Goal: Task Accomplishment & Management: Manage account settings

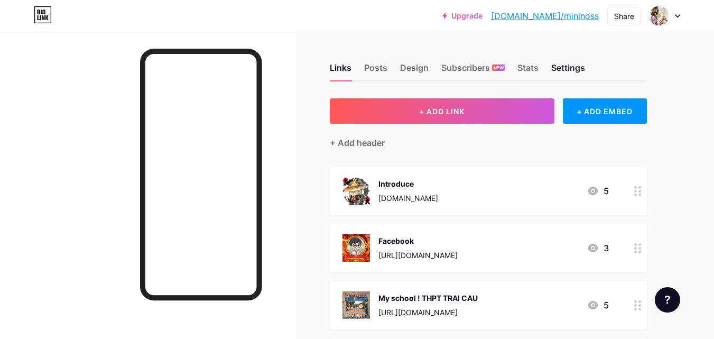
click at [574, 66] on div "Settings" at bounding box center [568, 70] width 34 height 19
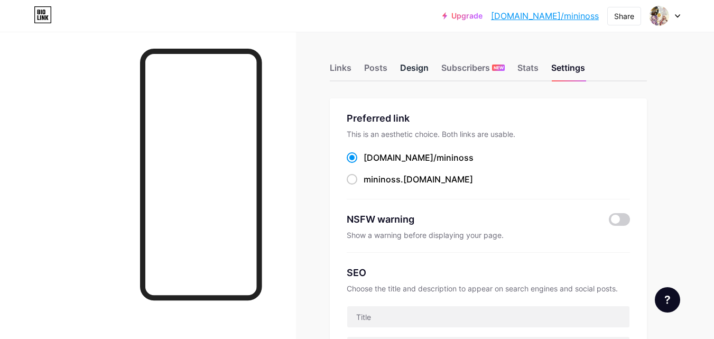
click at [412, 64] on div "Design" at bounding box center [414, 70] width 29 height 19
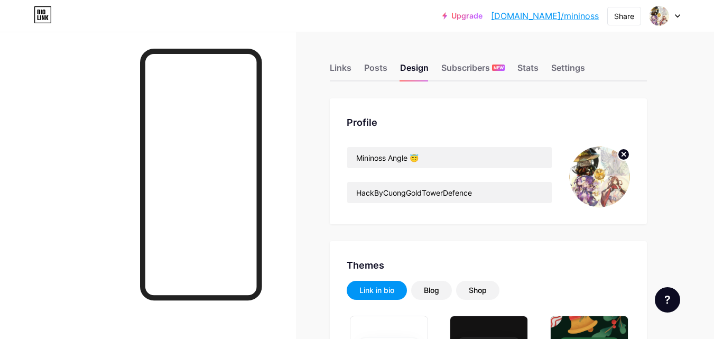
type input "#ffffff"
type input "#00ccff"
click at [627, 155] on icon at bounding box center [623, 154] width 13 height 13
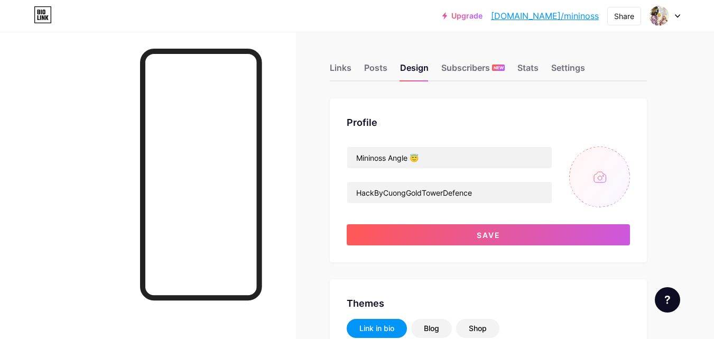
click at [607, 172] on input "file" at bounding box center [599, 176] width 61 height 61
type input "C:\fakepath\Annual Logo (1).png"
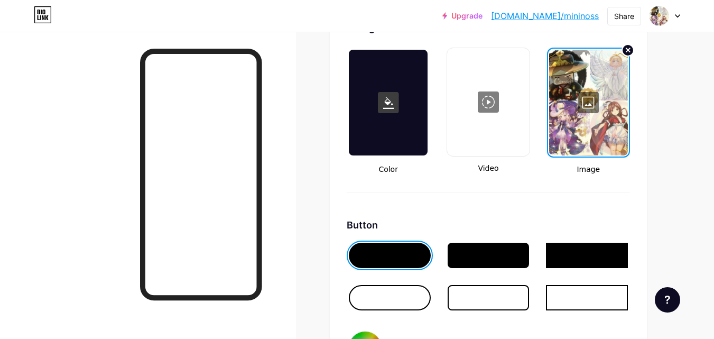
scroll to position [1427, 0]
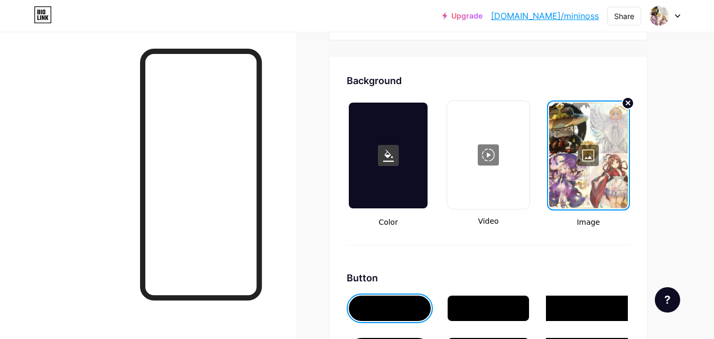
click at [591, 150] on div at bounding box center [588, 156] width 79 height 106
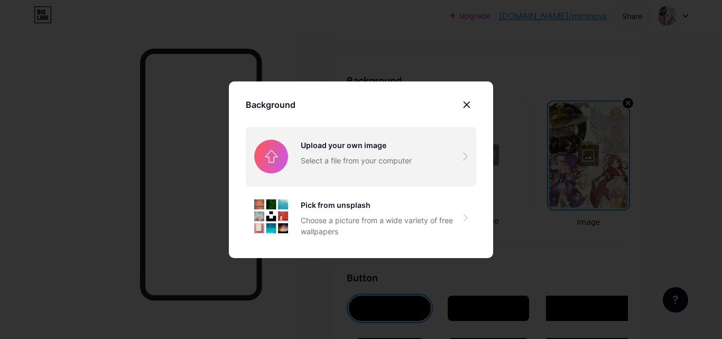
click at [331, 163] on input "file" at bounding box center [361, 156] width 230 height 59
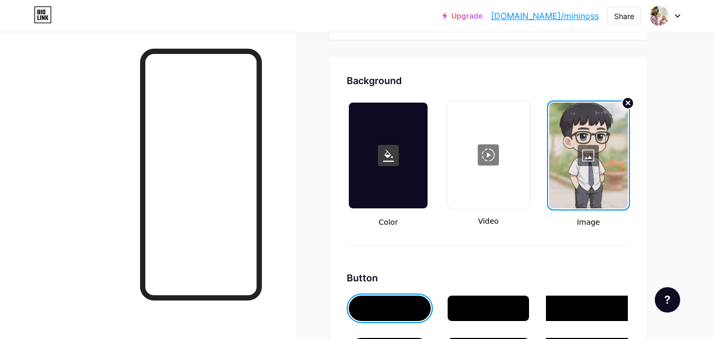
scroll to position [1374, 0]
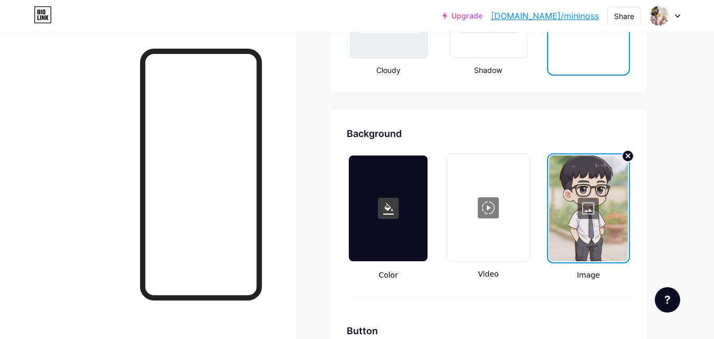
click at [587, 209] on div at bounding box center [588, 208] width 79 height 106
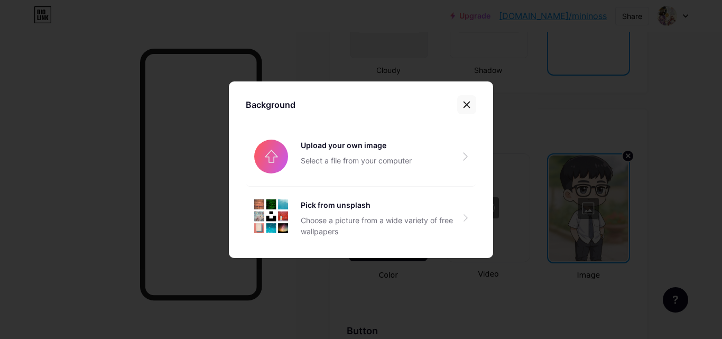
click at [463, 103] on icon at bounding box center [466, 104] width 8 height 8
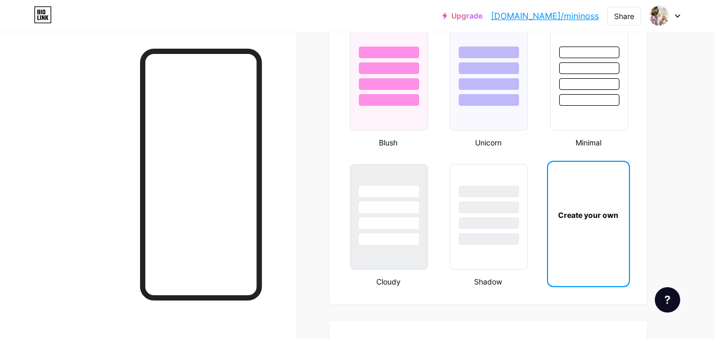
scroll to position [1057, 0]
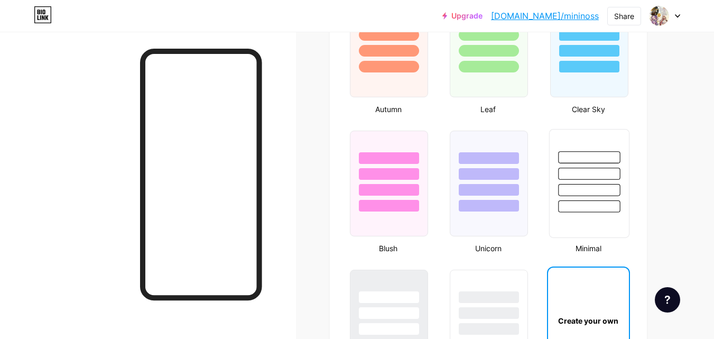
click at [607, 167] on div at bounding box center [588, 170] width 79 height 83
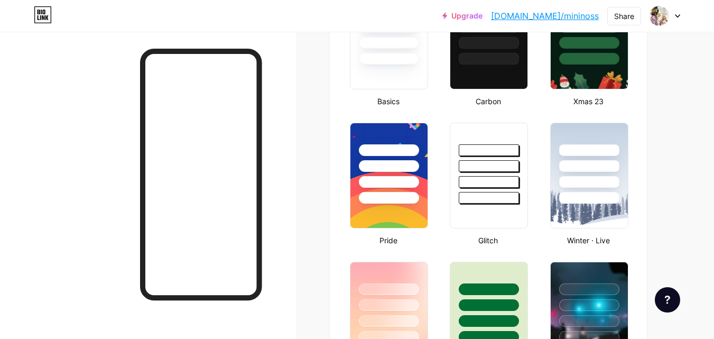
scroll to position [106, 0]
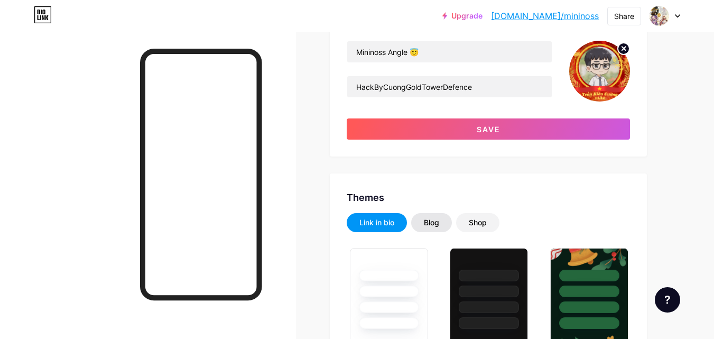
click at [436, 221] on div "Blog" at bounding box center [431, 222] width 15 height 11
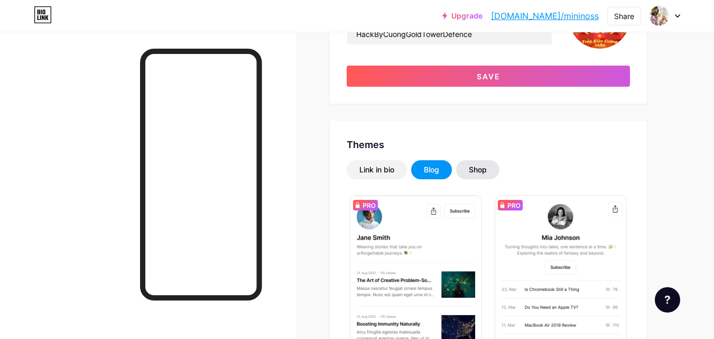
scroll to position [211, 0]
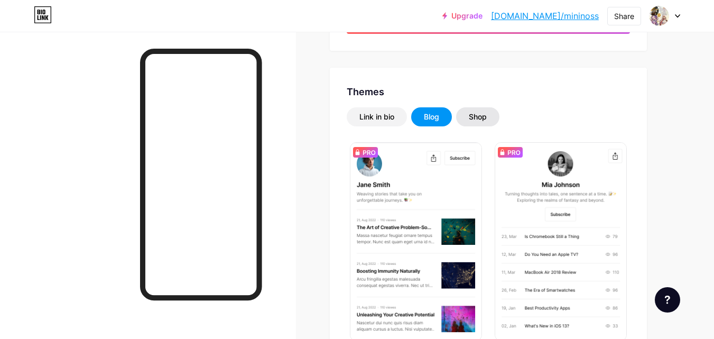
click at [491, 109] on div "Shop" at bounding box center [477, 116] width 43 height 19
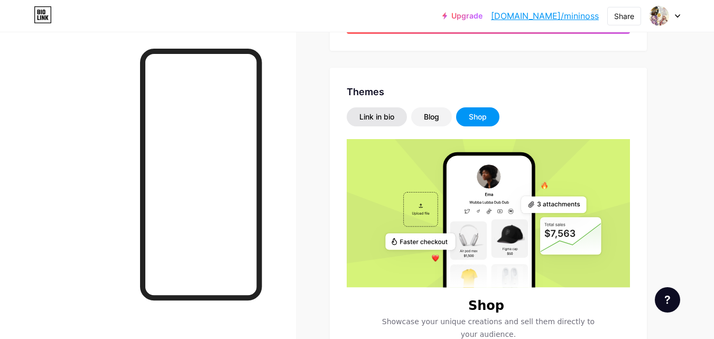
click at [371, 118] on div "Link in bio" at bounding box center [376, 117] width 35 height 11
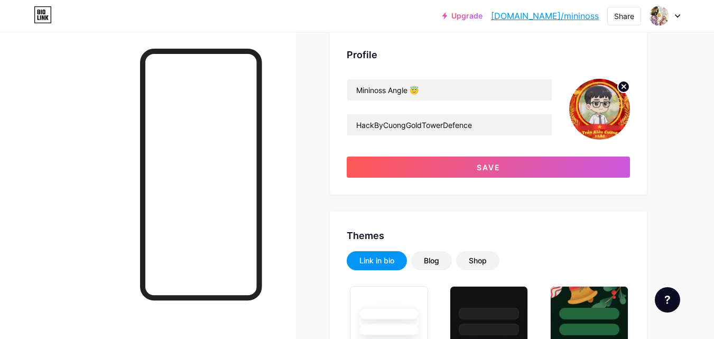
scroll to position [0, 0]
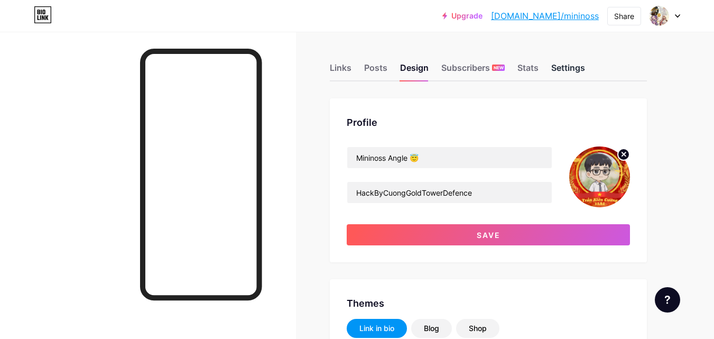
click at [575, 71] on div "Settings" at bounding box center [568, 70] width 34 height 19
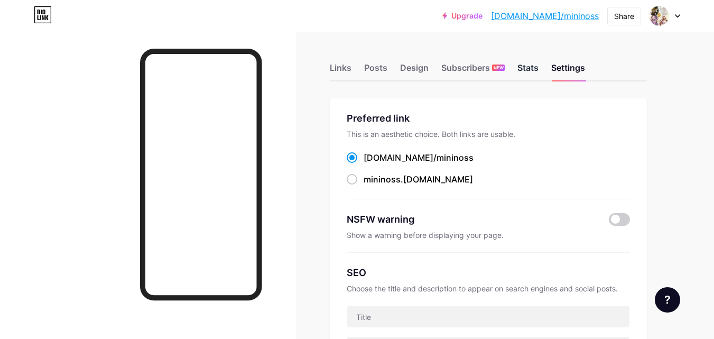
click at [533, 72] on div "Stats" at bounding box center [527, 70] width 21 height 19
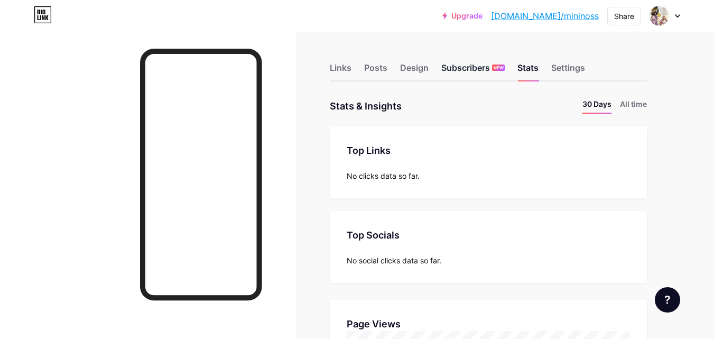
click at [484, 71] on div "Subscribers NEW" at bounding box center [472, 70] width 63 height 19
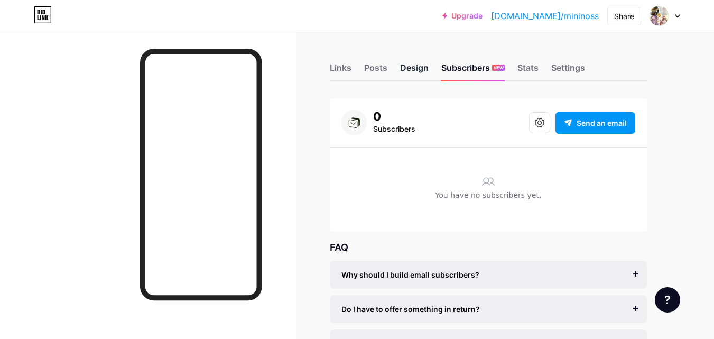
click at [420, 67] on div "Design" at bounding box center [414, 70] width 29 height 19
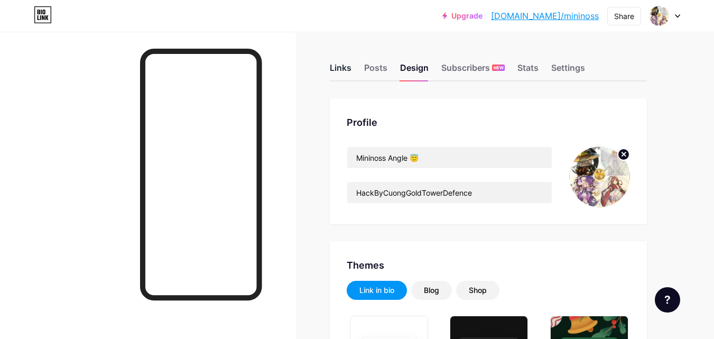
click at [345, 69] on div "Links" at bounding box center [341, 70] width 22 height 19
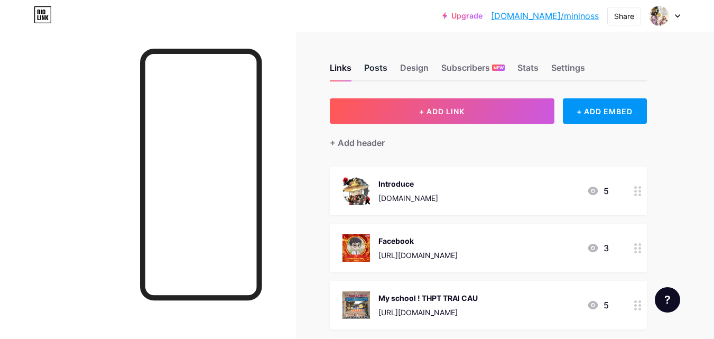
click at [387, 69] on div "Posts" at bounding box center [375, 70] width 23 height 19
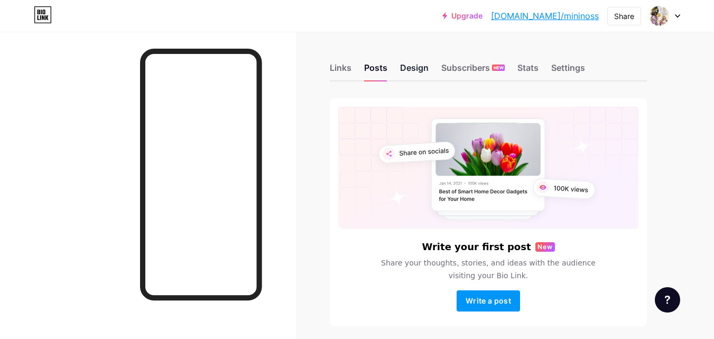
click at [412, 68] on div "Design" at bounding box center [414, 70] width 29 height 19
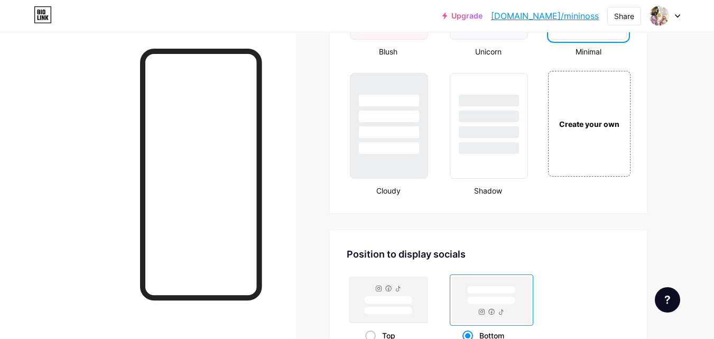
scroll to position [1163, 0]
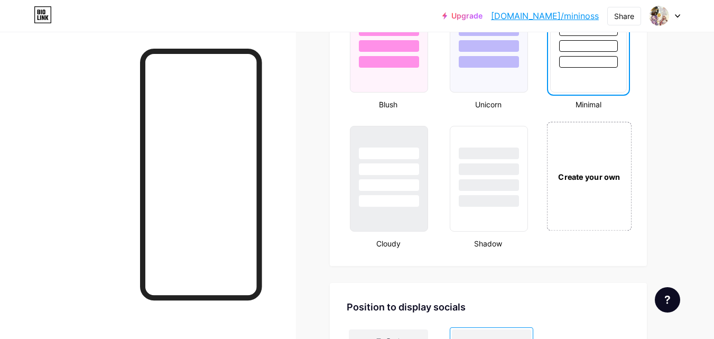
click at [582, 154] on div "Create your own" at bounding box center [588, 176] width 85 height 109
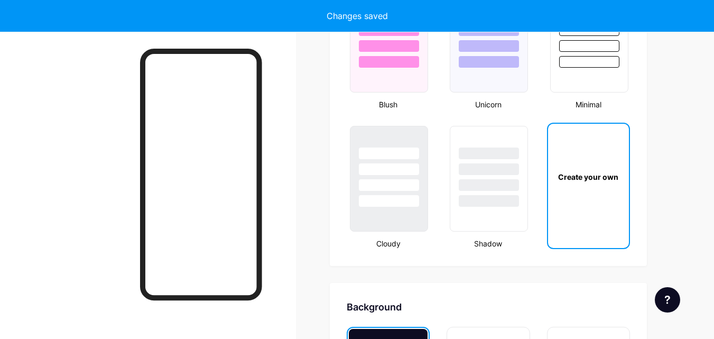
scroll to position [1403, 0]
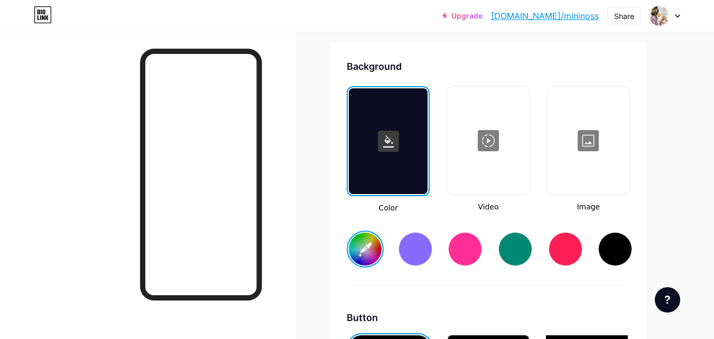
type input "#ffffff"
type input "#000000"
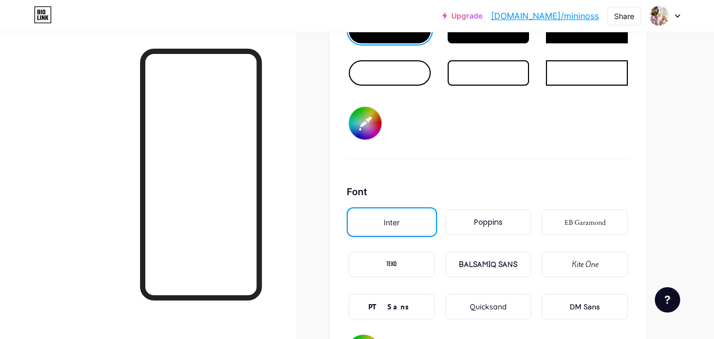
scroll to position [1773, 0]
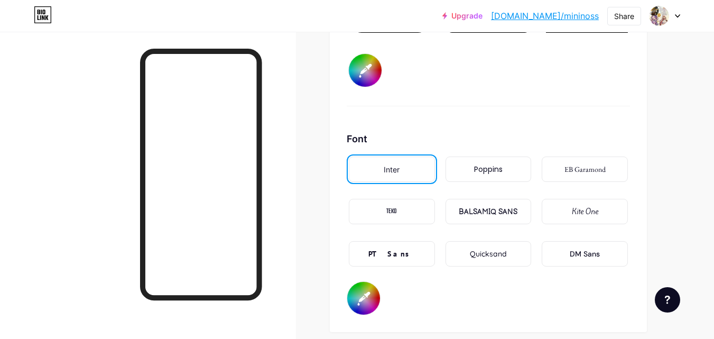
click at [577, 177] on div "EB Garamond" at bounding box center [585, 168] width 86 height 25
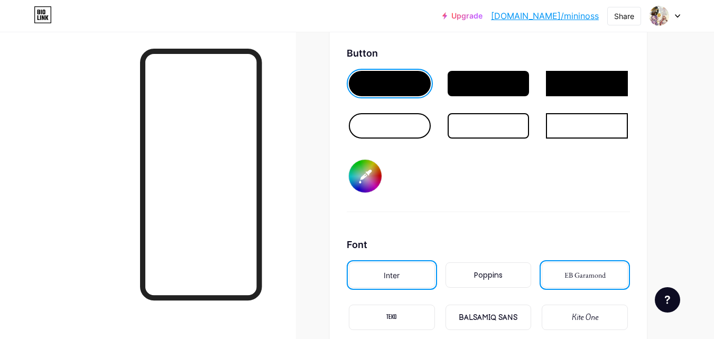
scroll to position [1614, 0]
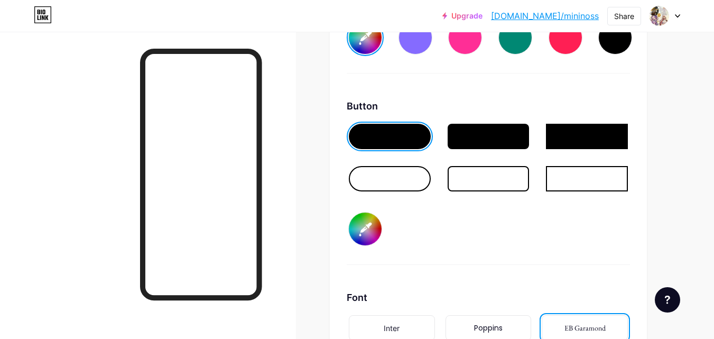
click at [375, 222] on input "#000000" at bounding box center [365, 228] width 33 height 33
type input "#ffffff"
type input "#bda8a8"
type input "#ffffff"
type input "#bfabab"
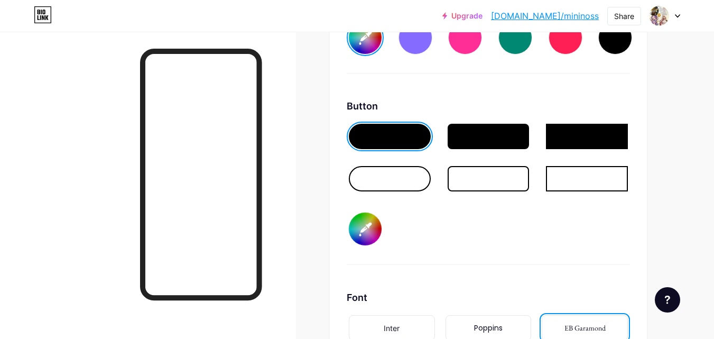
type input "#ffffff"
type input "#beacac"
type input "#ffffff"
type input "#c5b5b5"
type input "#ffffff"
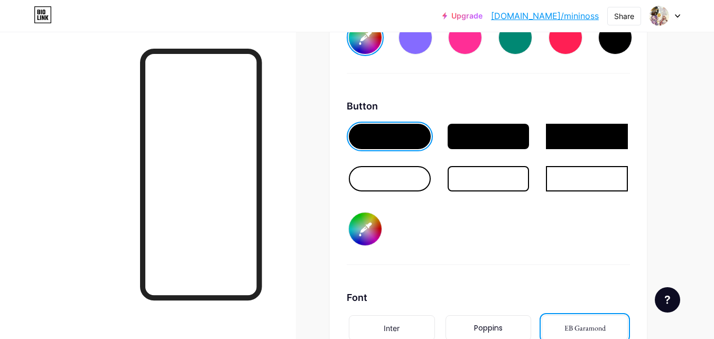
type input "#cbbebe"
type input "#ffffff"
type input "#d6cdcd"
type input "#ffffff"
type input "#e1dbdb"
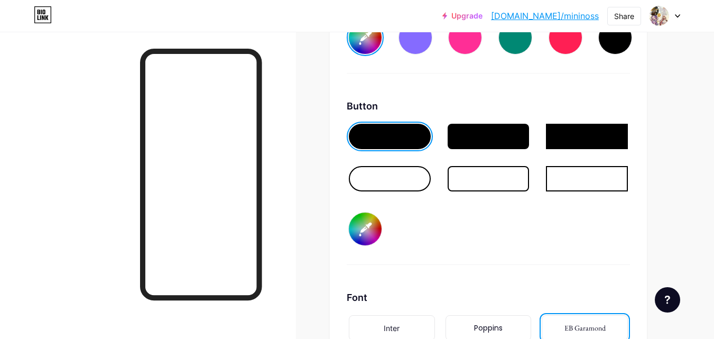
type input "#ffffff"
type input "#e8e8e8"
type input "#ffffff"
type input "#ededed"
type input "#ffffff"
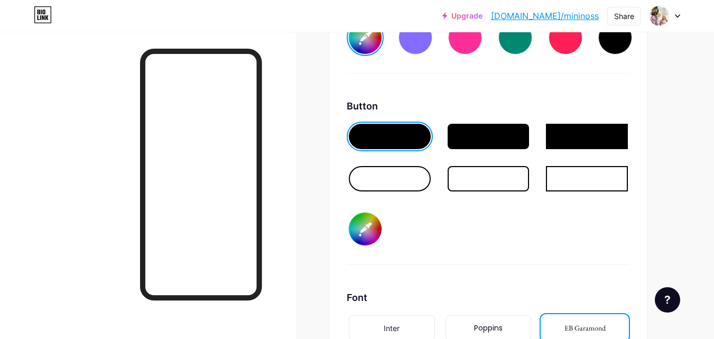
type input "#f7f7f7"
type input "#ffffff"
type input "#fafafa"
type input "#ffffff"
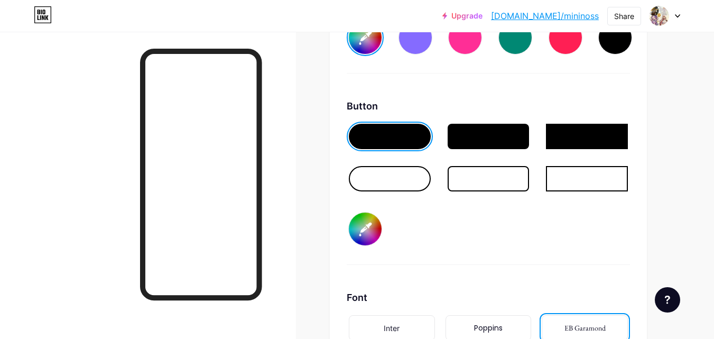
type input "#ffffff"
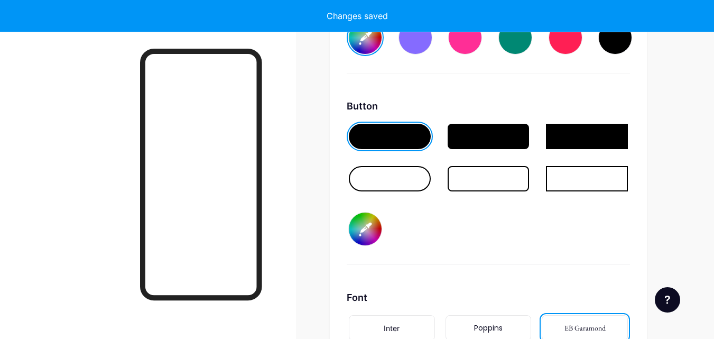
type input "#ffffff"
click at [407, 237] on div "Button #ffffff" at bounding box center [488, 182] width 283 height 166
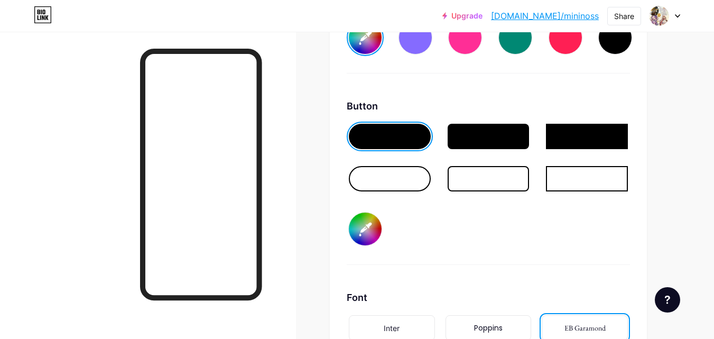
click at [430, 178] on div at bounding box center [390, 178] width 82 height 25
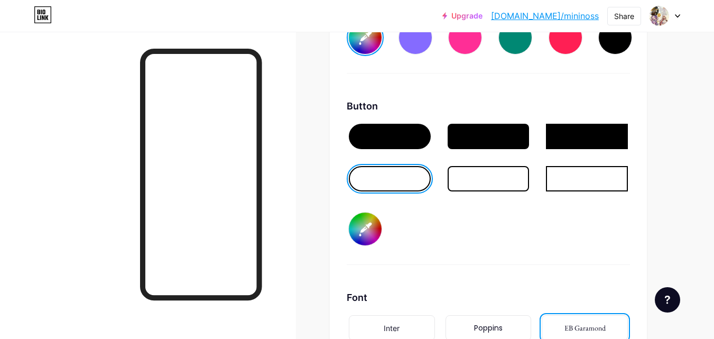
click at [366, 232] on input "#ffffff" at bounding box center [365, 228] width 33 height 33
type input "#ffffff"
type input "#897070"
type input "#ffffff"
type input "#8c7373"
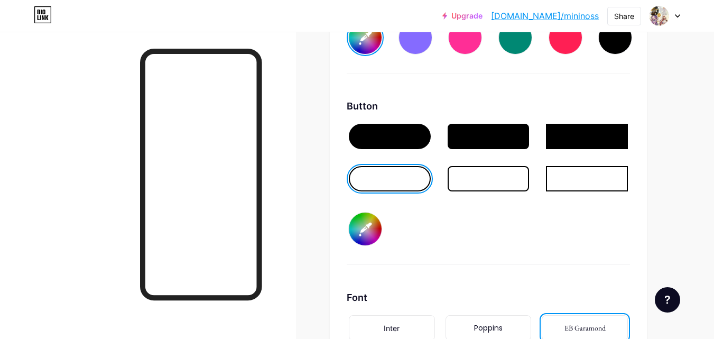
type input "#ffffff"
type input "#8f7676"
type input "#ffffff"
type input "#947a7a"
type input "#ffffff"
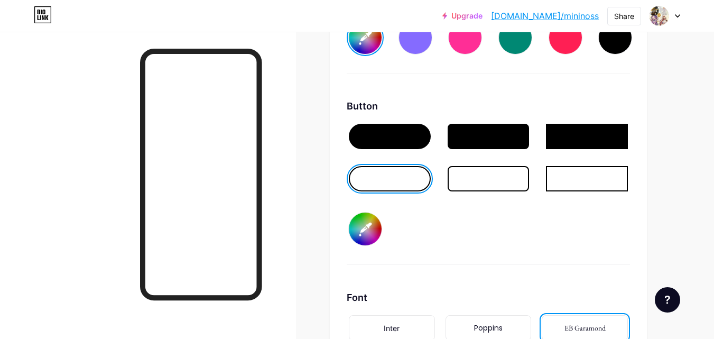
type input "#9a7e7e"
type input "#ffffff"
type input "#9d8080"
type input "#ffffff"
type input "#a08383"
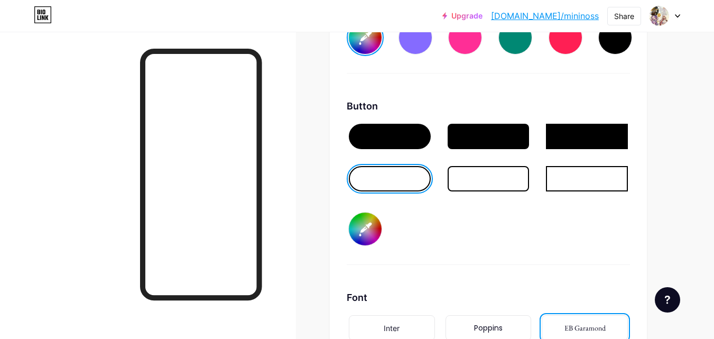
type input "#ffffff"
type input "#a58888"
type input "#ffffff"
type input "#a78b8b"
type input "#ffffff"
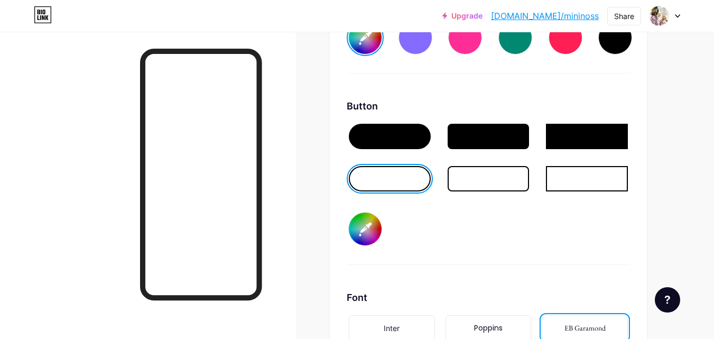
type input "#ad9090"
type input "#ffffff"
type input "#b19191"
type input "#ffffff"
type input "#b49393"
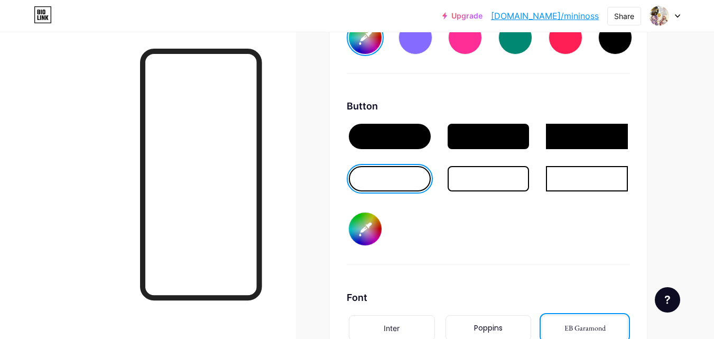
type input "#ffffff"
type input "#ba9797"
type input "#ffffff"
type input "#bc9a9a"
type input "#ffffff"
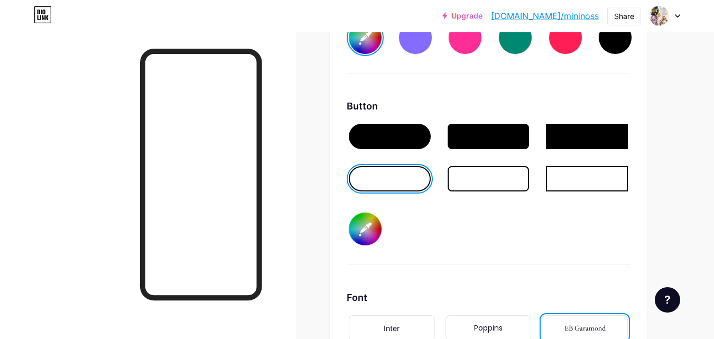
type input "#c09b9b"
type input "#ffffff"
type input "#c7a3a3"
type input "#ffffff"
type input "#c8a2a2"
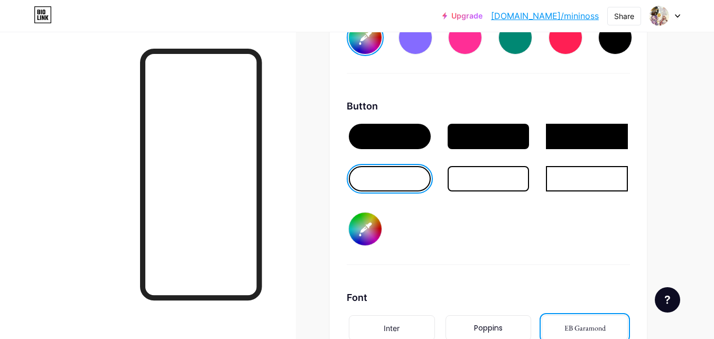
type input "#ffffff"
type input "#cea6a6"
type input "#ffffff"
type input "#d1a8a8"
type input "#ffffff"
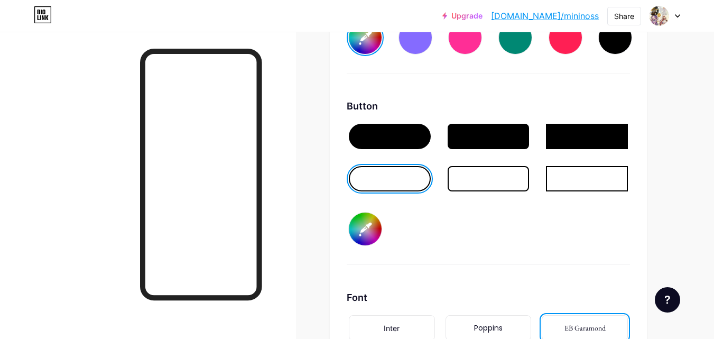
type input "#d4abab"
type input "#ffffff"
type input "#d7adad"
type input "#ffffff"
type input "#d9afaf"
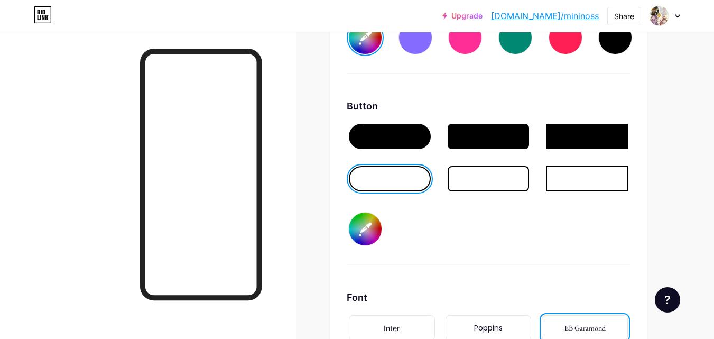
type input "#ffffff"
type input "#ddb1b1"
type input "#ffffff"
type input "#dfb3b3"
type input "#ffffff"
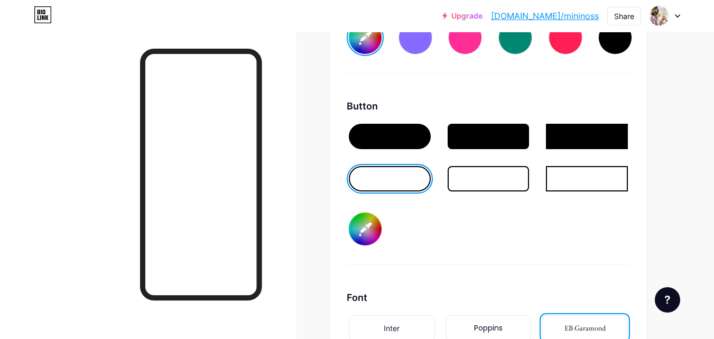
type input "#e1b7b7"
type input "#ffffff"
type input "#e2b6b6"
type input "#ffffff"
type input "#e1b7b7"
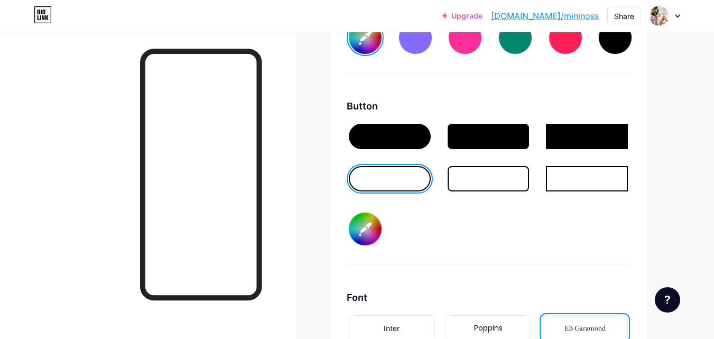
type input "#ffffff"
type input "#e5bdbd"
type input "#ffffff"
type input "#e7c1c1"
type input "#ffffff"
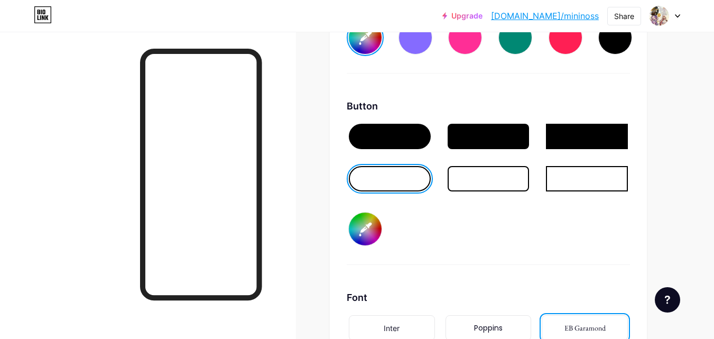
type input "#e6c1c1"
type input "#ffffff"
type input "#e8c5c5"
type input "#ffffff"
type input "#e7c5c5"
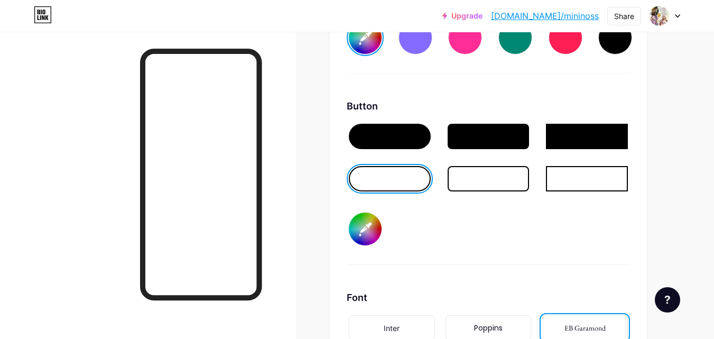
type input "#ffffff"
type input "#eac7c7"
type input "#ffffff"
type input "#eac8c8"
type input "#ffffff"
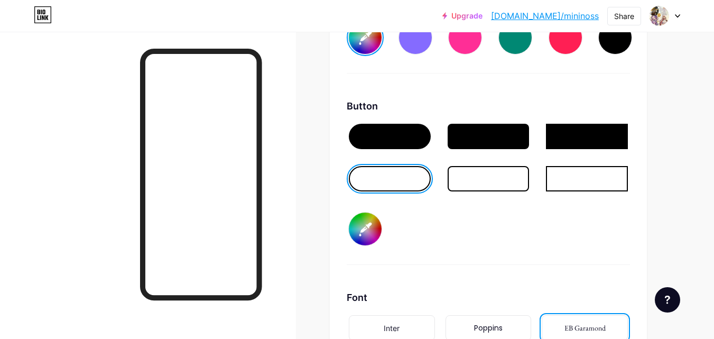
type input "#eccbcb"
type input "#ffffff"
type input "#eecdcd"
type input "#ffffff"
type input "#f0d0d0"
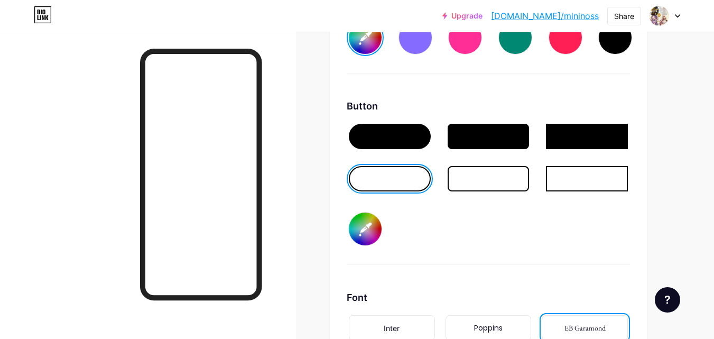
type input "#ffffff"
type input "#f0d1d1"
type input "#ffffff"
type input "#f2d4d4"
type input "#ffffff"
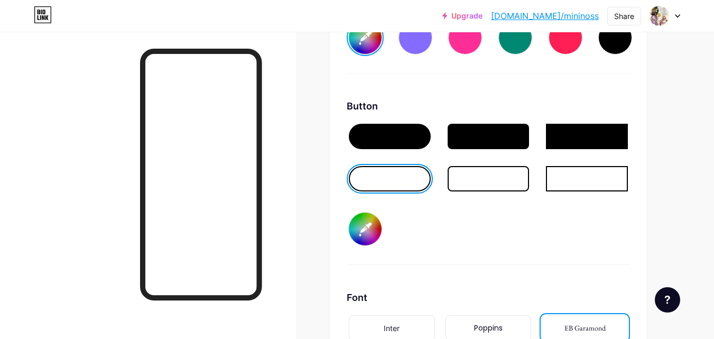
type input "#f3d8d8"
type input "#ffffff"
type input "#f2d9d9"
type input "#ffffff"
type input "#f1dada"
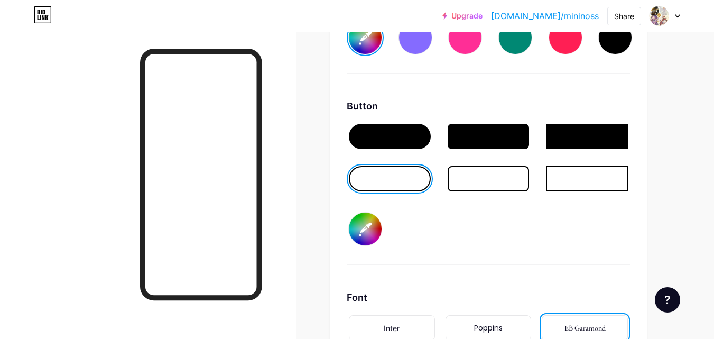
type input "#ffffff"
type input "#f3dddd"
type input "#ffffff"
type input "#f2dede"
type input "#ffffff"
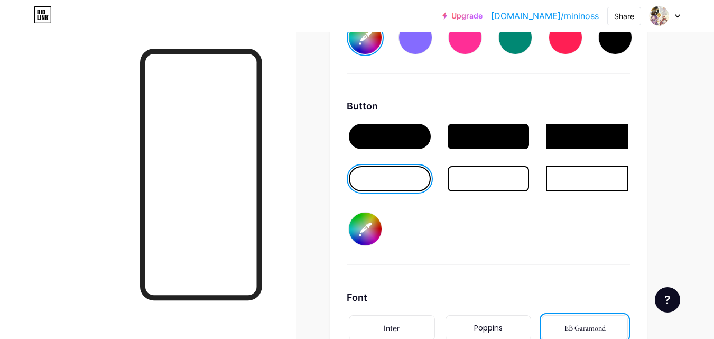
type input "#f1dfdf"
type input "#ffffff"
type input "#f3e2e2"
type input "#ffffff"
type input "#f2e3e3"
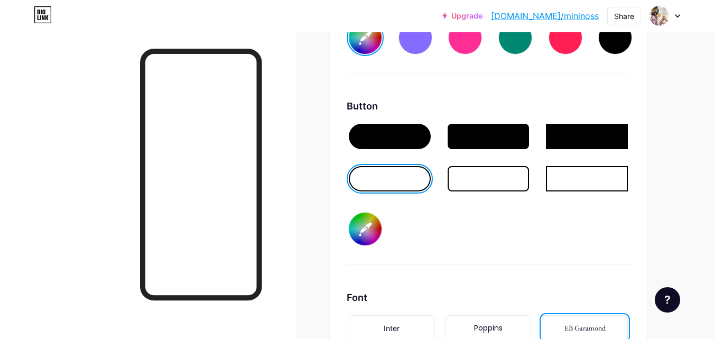
type input "#ffffff"
type input "#f1e4e4"
type input "#ffffff"
type input "#f3e7e7"
type input "#ffffff"
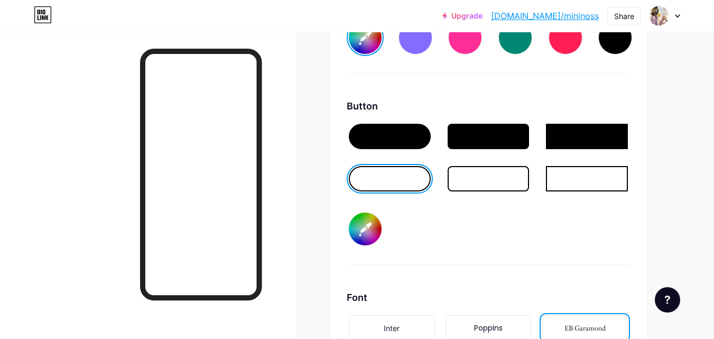
type input "#f2e8e8"
type input "#ffffff"
type input "#f1e9e9"
type input "#ffffff"
type input "#f3eded"
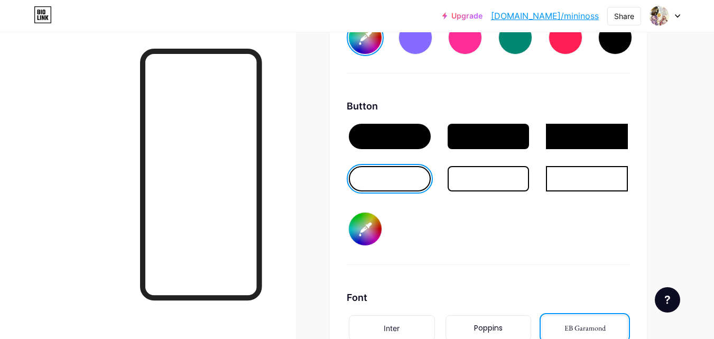
type input "#ffffff"
type input "#f4f0f0"
type input "#ffffff"
type input "#f3f1f1"
type input "#ffffff"
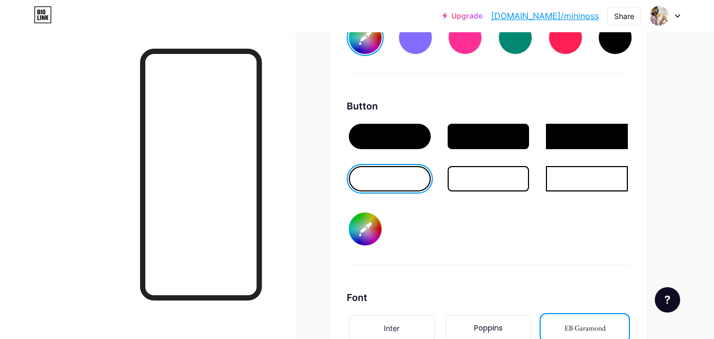
type input "#f3f2f2"
type input "#ffffff"
type input "#f5f4f4"
type input "#ffffff"
type input "#f5f5f5"
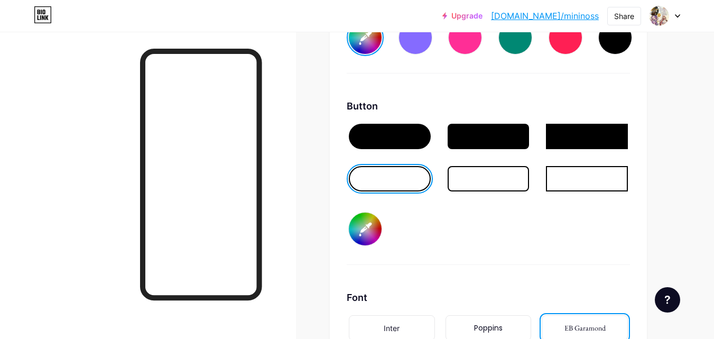
type input "#ffffff"
type input "#f7f7f7"
type input "#ffffff"
type input "#fafafa"
type input "#ffffff"
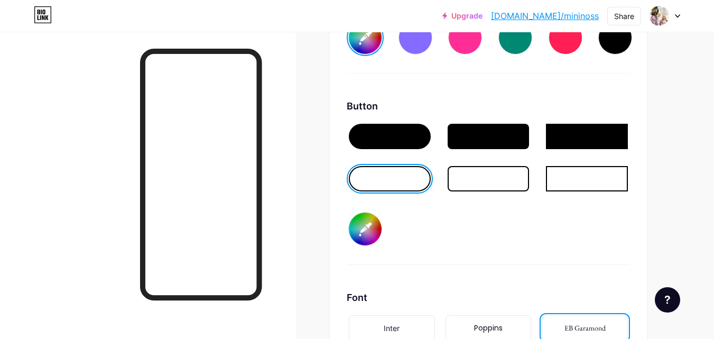
type input "#fcfcfc"
type input "#ffffff"
click at [426, 261] on div "Button #ffffff" at bounding box center [488, 182] width 283 height 166
click at [361, 221] on input "#ffffff" at bounding box center [365, 228] width 33 height 33
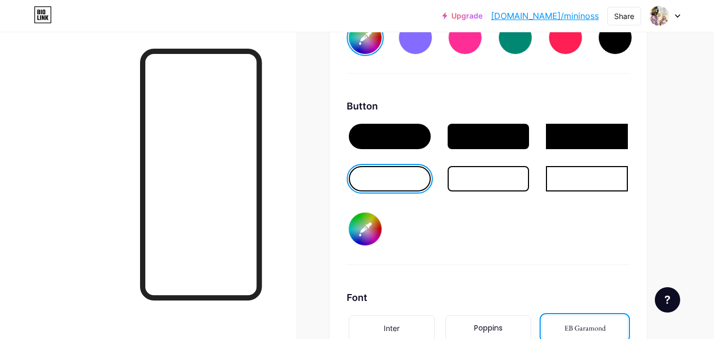
type input "#ffffff"
type input "#745858"
type input "#ffffff"
type input "#775a5a"
type input "#ffffff"
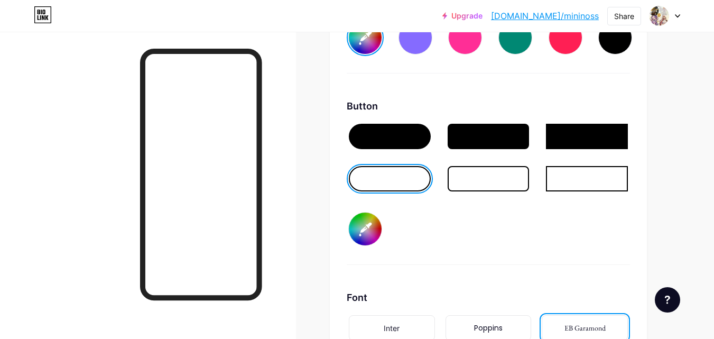
type input "#7a5c5c"
type input "#ffffff"
type input "#785959"
type input "#ffffff"
type input "#7a5c5c"
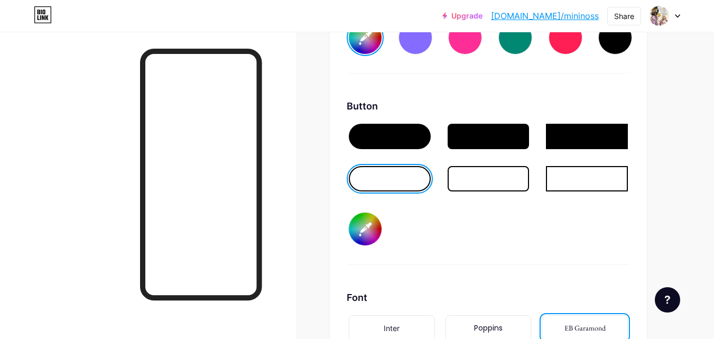
type input "#ffffff"
type input "#7b5b5b"
type input "#ffffff"
type input "#7c5a5a"
type input "#ffffff"
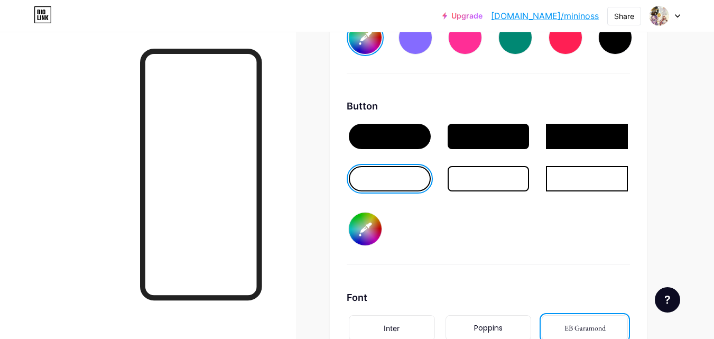
type input "#7f5c5c"
type input "#ffffff"
type input "#835d5d"
type input "#ffffff"
type input "#845c5c"
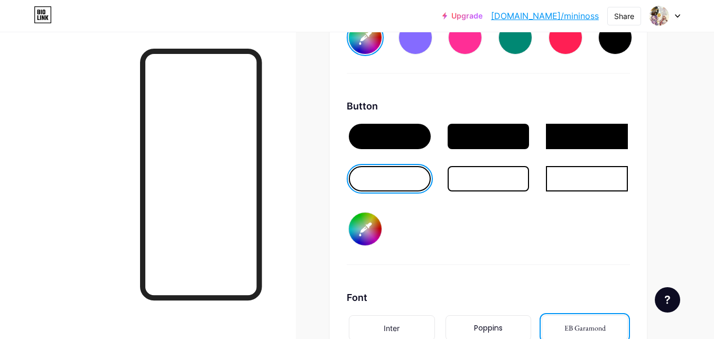
type input "#ffffff"
type input "#875e5e"
type input "#ffffff"
type input "#895d5d"
type input "#ffffff"
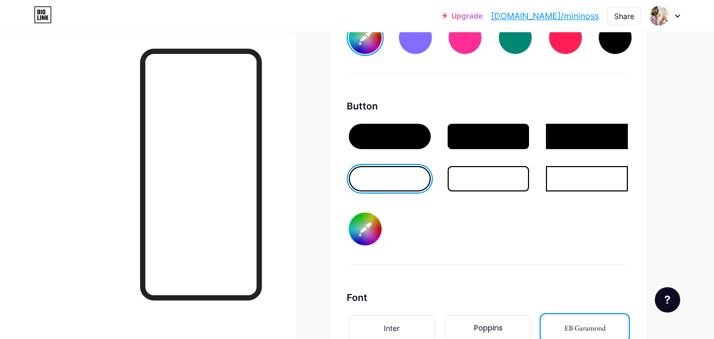
type input "#8b5b5b"
type input "#ffffff"
type input "#8e5d5d"
type input "#ffffff"
type input "#8f5b5b"
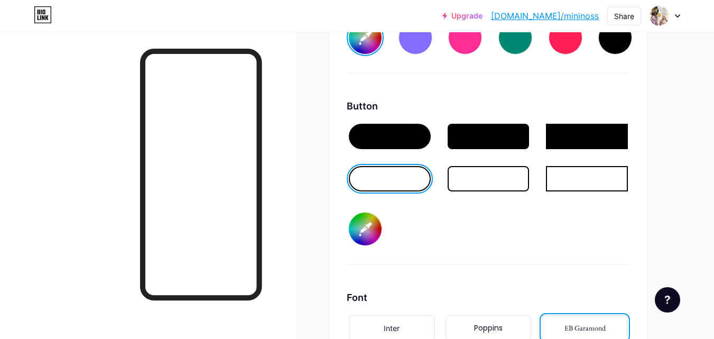
type input "#ffffff"
type input "#935c5c"
type input "#ffffff"
type input "#905a5a"
type input "#ffffff"
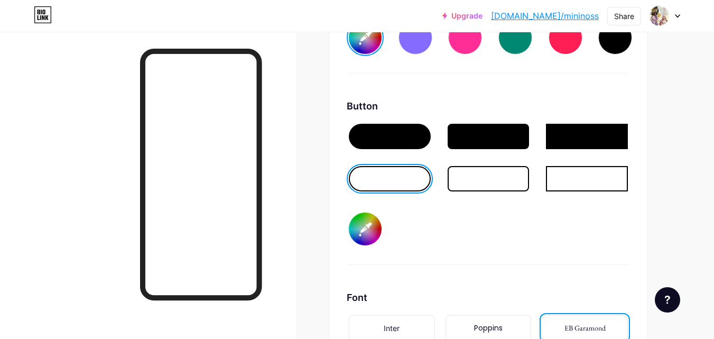
type input "#935c5c"
type input "#ffffff"
type input "#955b5b"
type input "#ffffff"
type input "#965a5a"
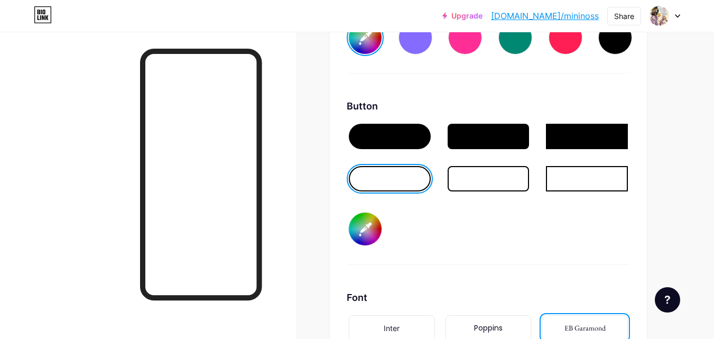
type input "#ffffff"
type input "#995c5c"
type input "#ffffff"
type input "#9b5959"
type input "#ffffff"
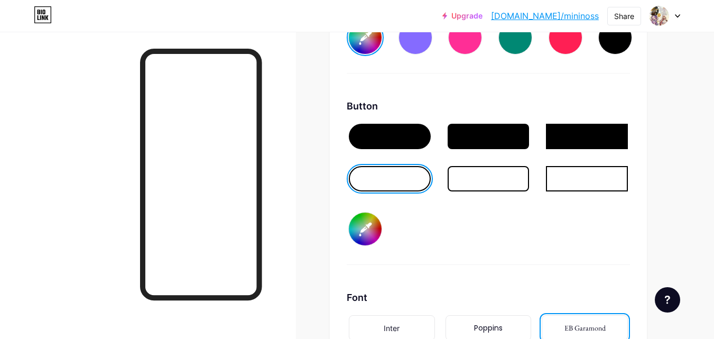
type input "#9f5b5b"
type input "#ffffff"
click at [554, 242] on div "Button #ff0000" at bounding box center [488, 182] width 283 height 166
click at [371, 224] on input "#ff0000" at bounding box center [365, 228] width 33 height 33
click at [517, 229] on div "Button #000000" at bounding box center [488, 182] width 283 height 166
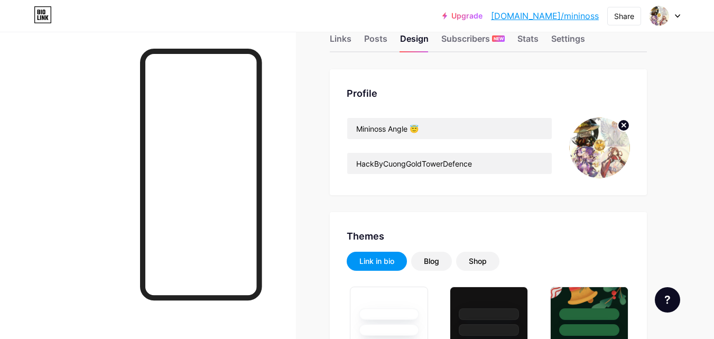
scroll to position [0, 0]
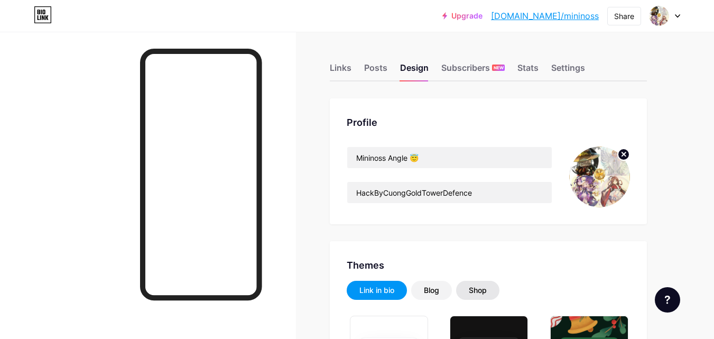
click at [484, 283] on div "Shop" at bounding box center [477, 290] width 43 height 19
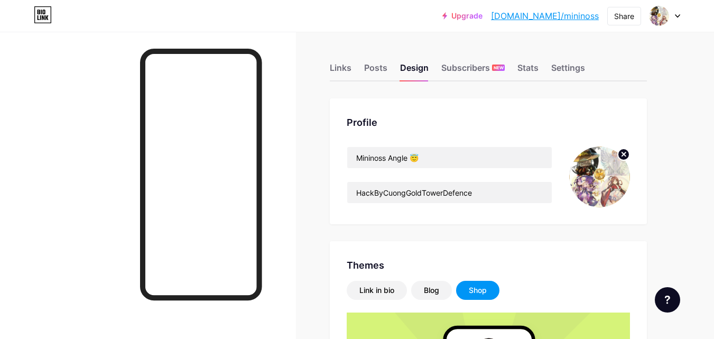
scroll to position [264, 0]
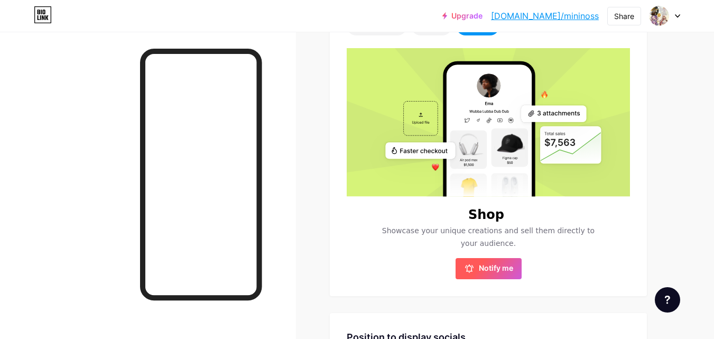
click at [503, 271] on span "Notify me" at bounding box center [496, 268] width 34 height 11
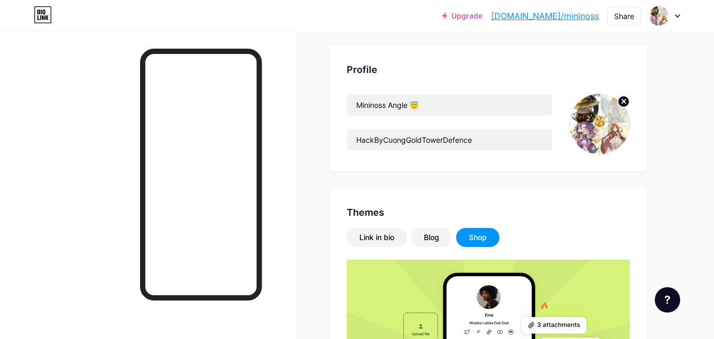
scroll to position [0, 0]
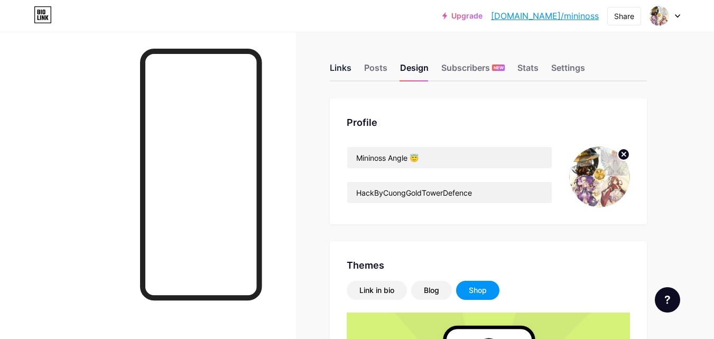
click at [330, 66] on div "Links" at bounding box center [341, 70] width 22 height 19
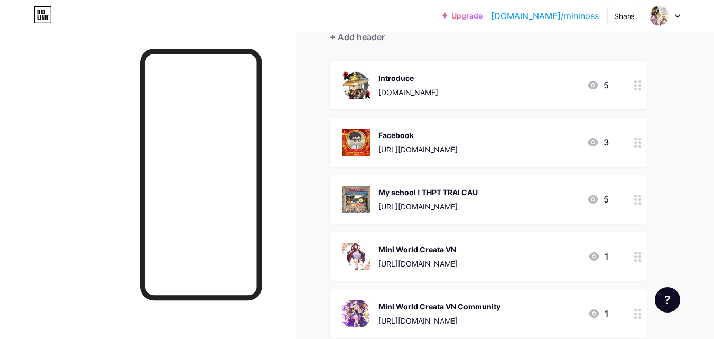
scroll to position [159, 0]
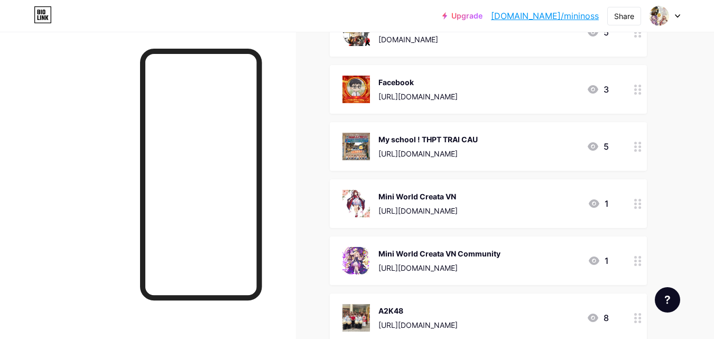
click at [427, 206] on div "[URL][DOMAIN_NAME]" at bounding box center [417, 210] width 79 height 11
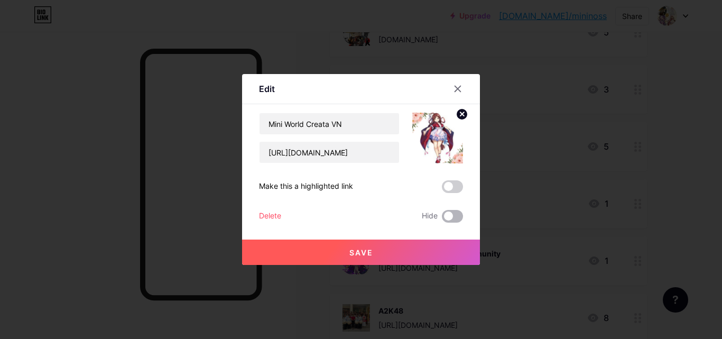
click at [448, 214] on span at bounding box center [452, 216] width 21 height 13
click at [442, 219] on input "checkbox" at bounding box center [442, 219] width 0 height 0
click at [433, 245] on button "Save" at bounding box center [361, 251] width 238 height 25
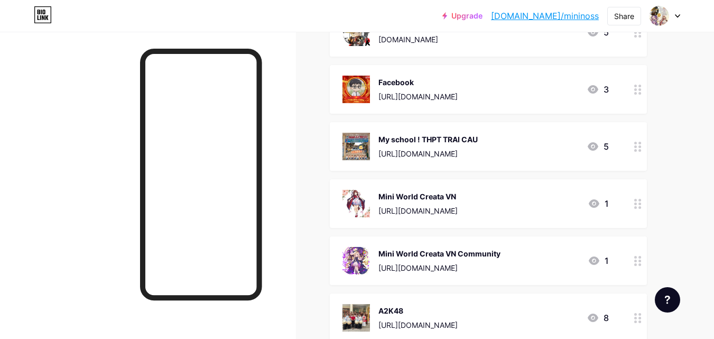
click at [595, 202] on icon at bounding box center [594, 203] width 11 height 8
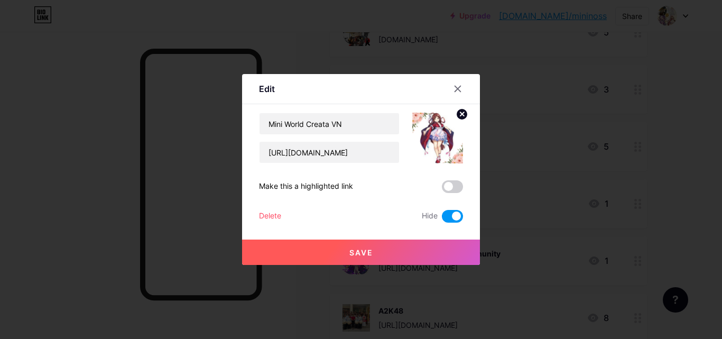
click at [595, 202] on div at bounding box center [361, 169] width 722 height 339
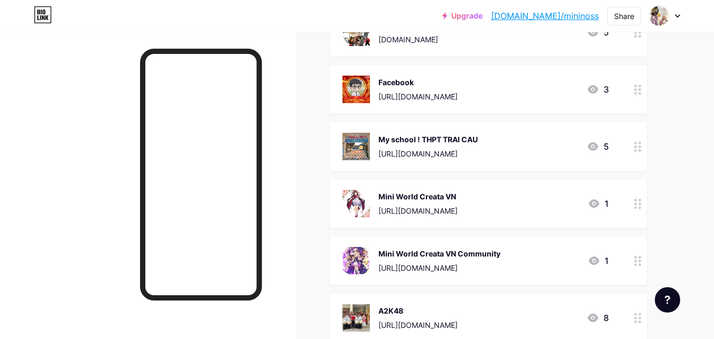
click at [500, 249] on div "Mini World Creata VN Community" at bounding box center [439, 253] width 122 height 11
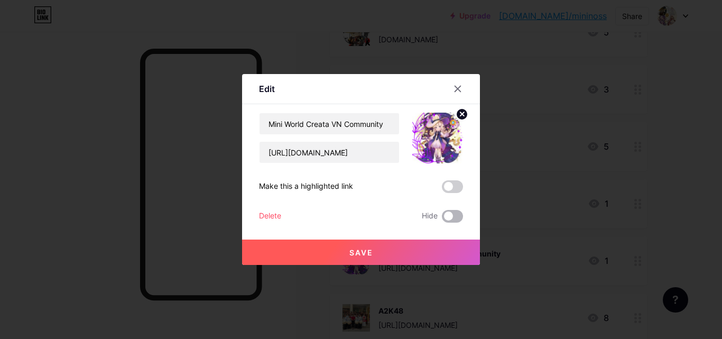
click at [445, 215] on span at bounding box center [452, 216] width 21 height 13
click at [442, 219] on input "checkbox" at bounding box center [442, 219] width 0 height 0
click at [435, 249] on button "Save" at bounding box center [361, 251] width 238 height 25
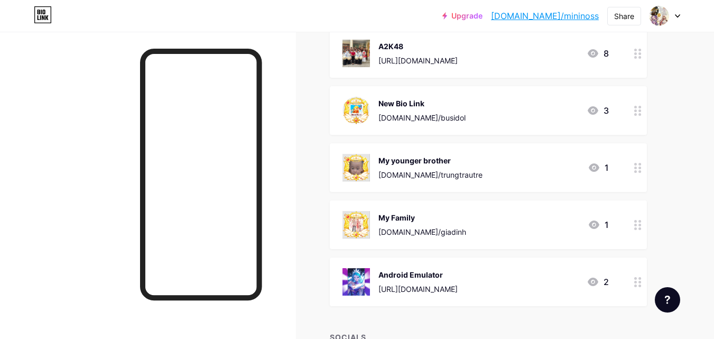
scroll to position [476, 0]
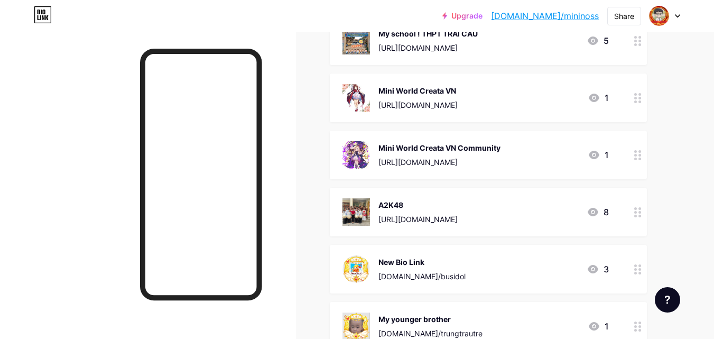
click at [537, 205] on div "A2K48 [URL][DOMAIN_NAME] 8" at bounding box center [475, 211] width 266 height 27
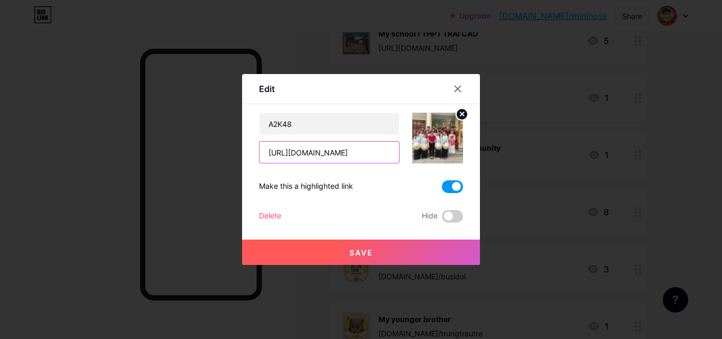
drag, startPoint x: 373, startPoint y: 154, endPoint x: 155, endPoint y: 154, distance: 217.2
click at [155, 154] on div "Edit Content YouTube Play YouTube video without leaving your page. ADD Vimeo Pl…" at bounding box center [361, 169] width 722 height 339
paste input "text"
type input "https://a2k48.jimdosite.com"
click at [349, 249] on span "Save" at bounding box center [361, 252] width 24 height 9
